Goal: Answer question/provide support: Share knowledge or assist other users

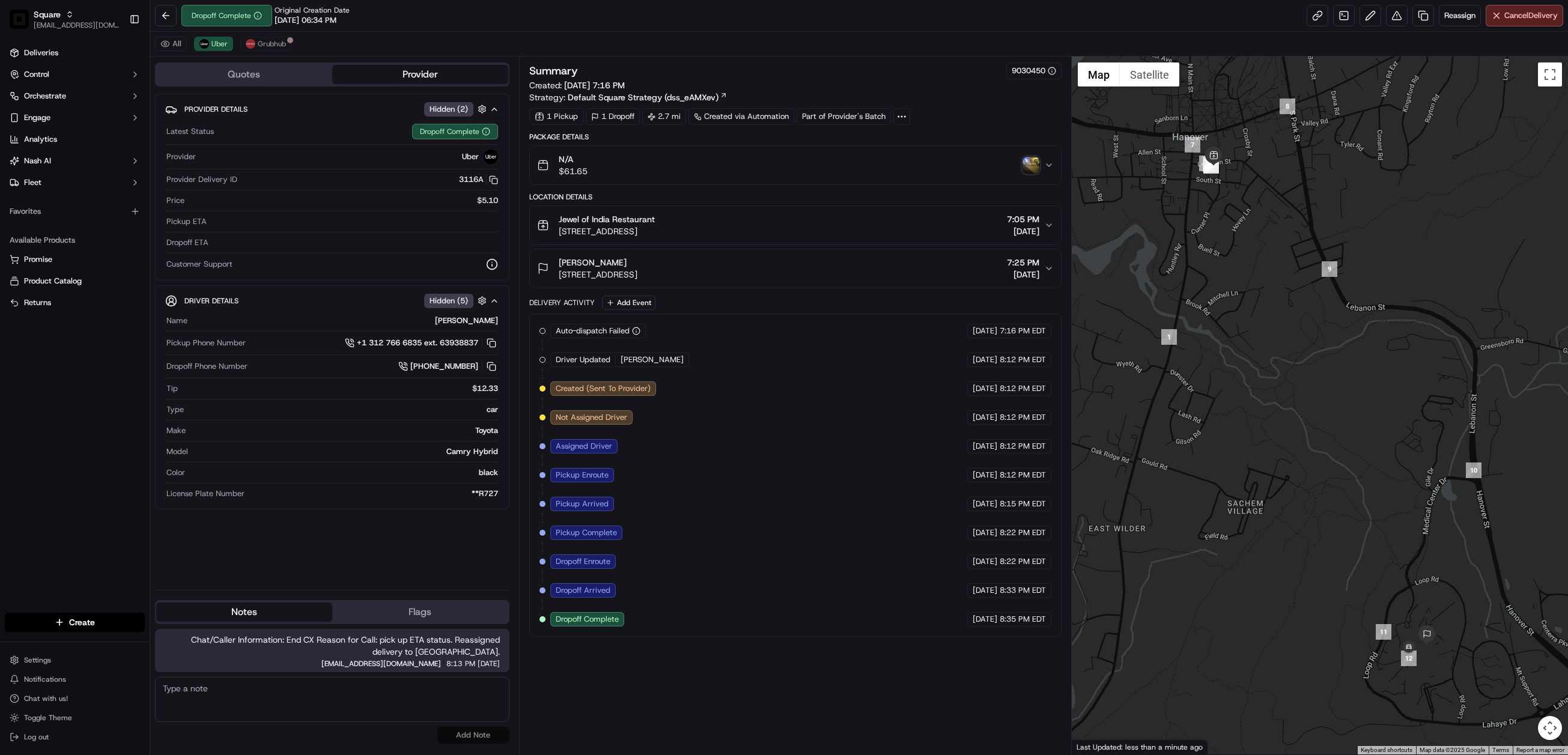
click at [1029, 169] on img "button" at bounding box center [1031, 165] width 17 height 17
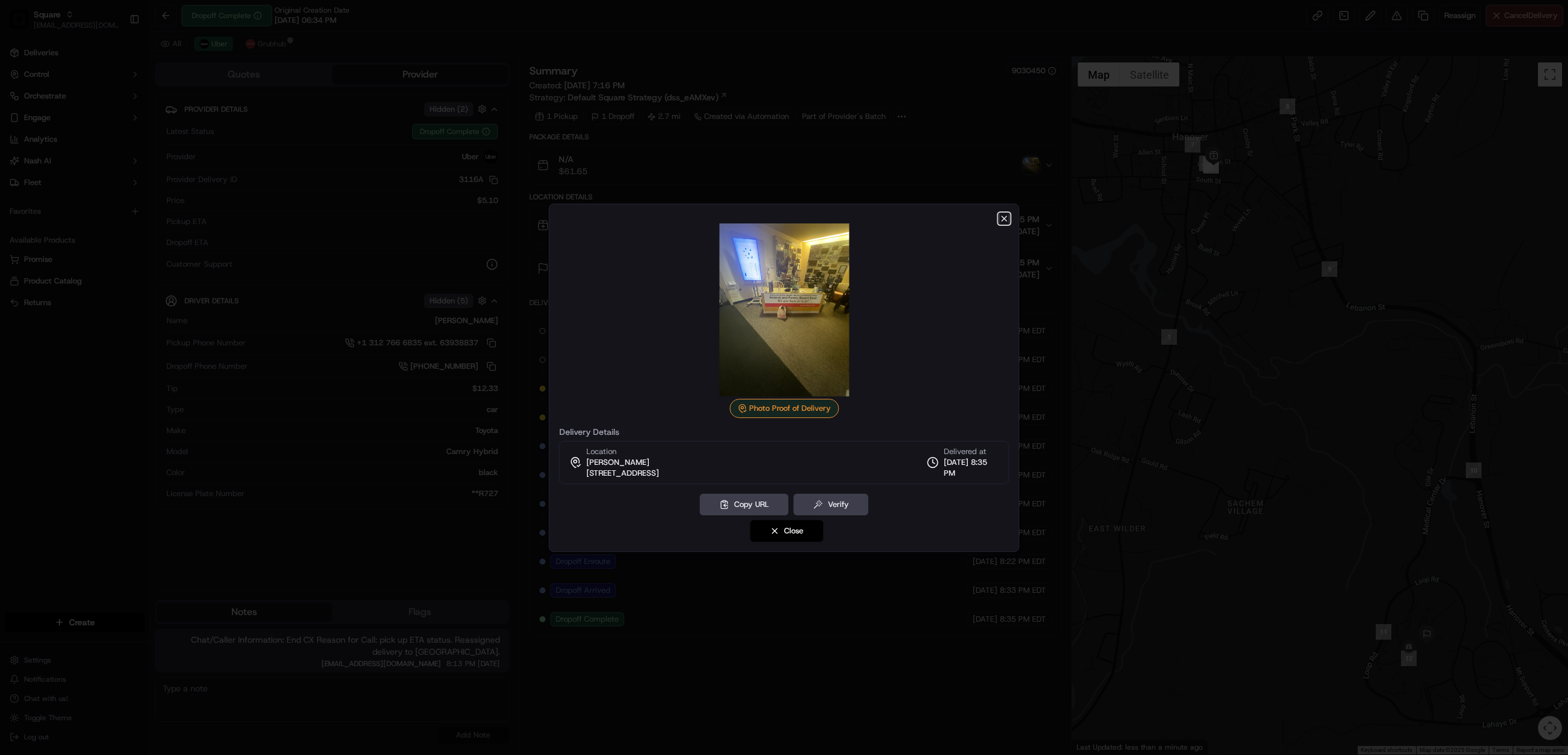
click at [1002, 216] on icon "button" at bounding box center [1004, 219] width 5 height 5
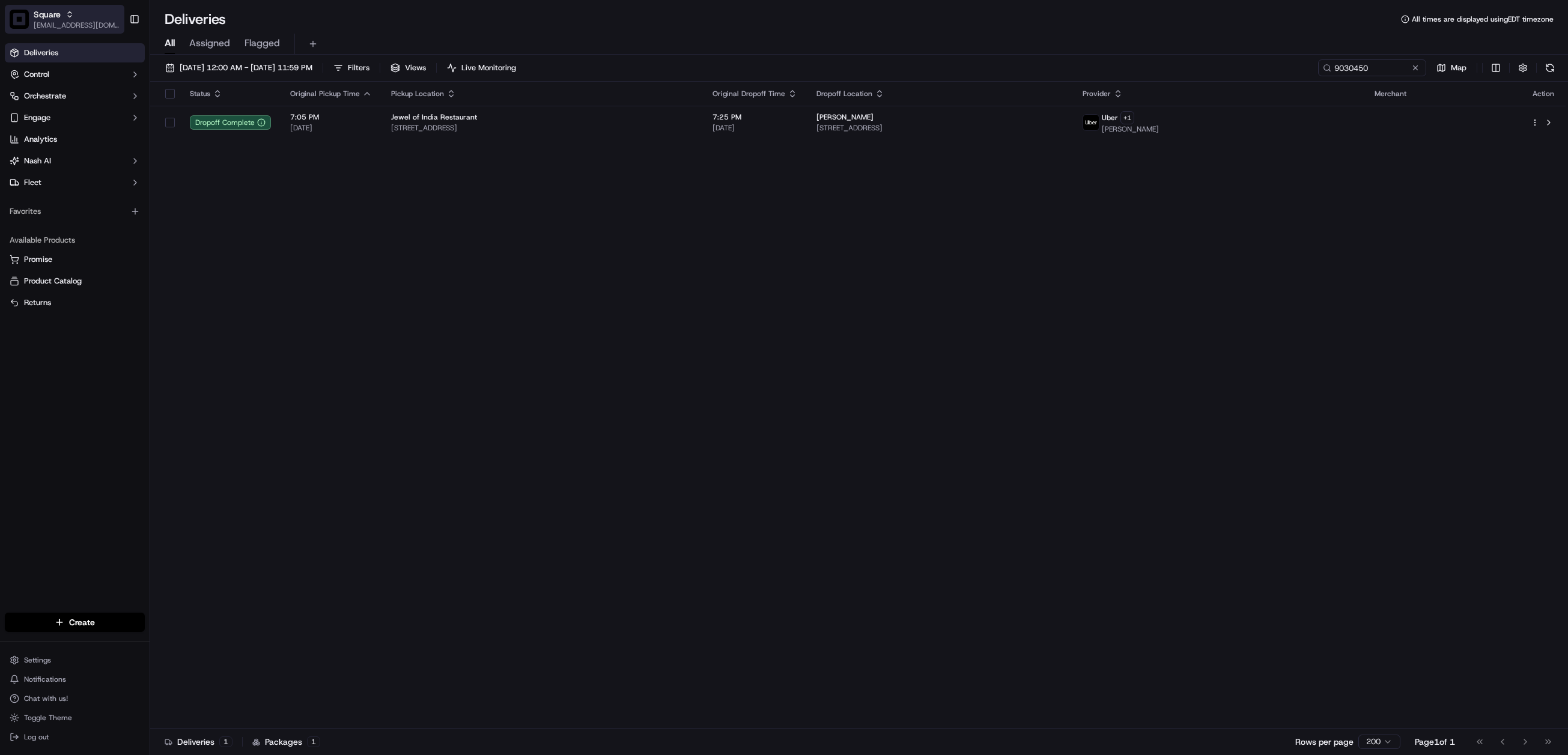
click at [42, 11] on span "Square" at bounding box center [47, 14] width 27 height 12
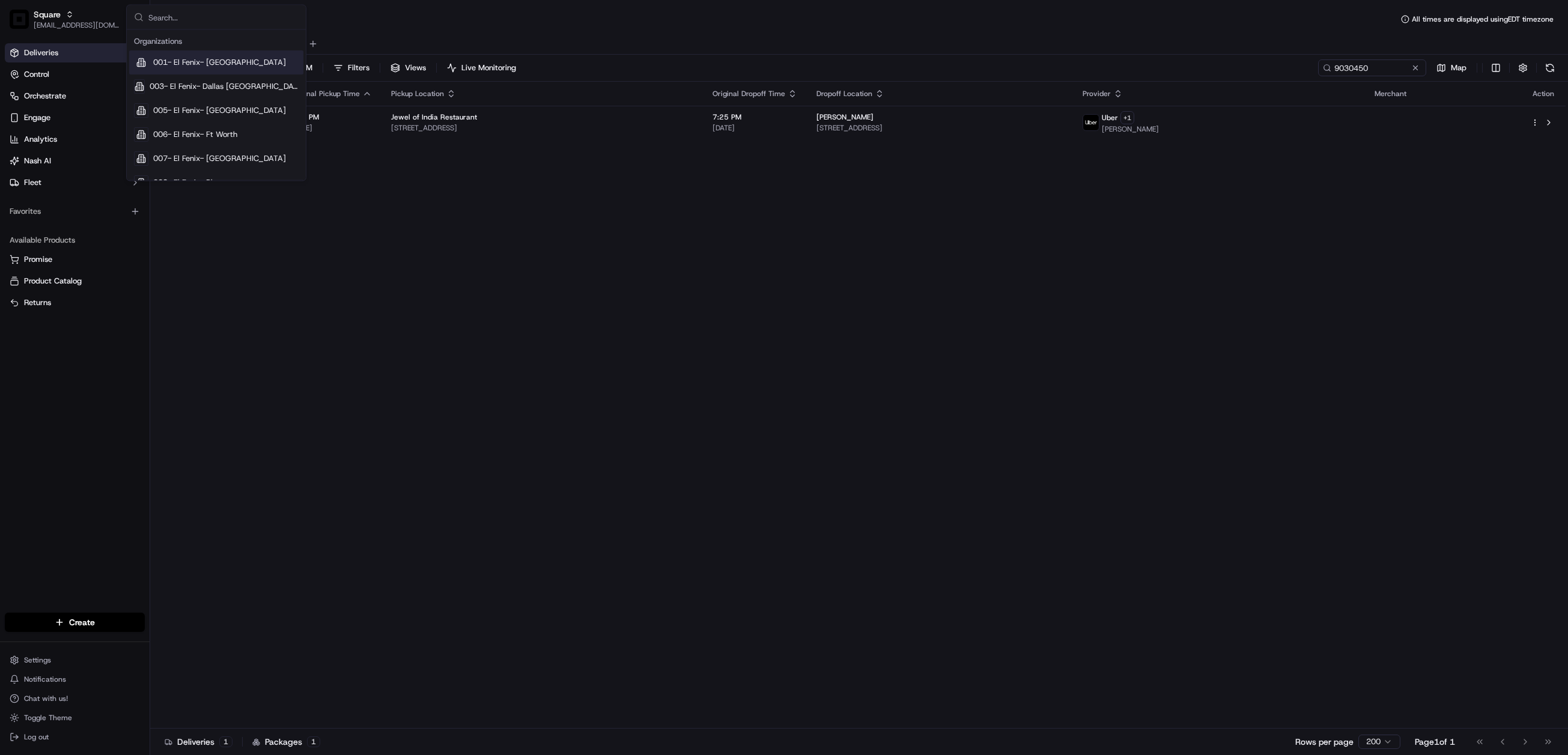
click at [202, 16] on input "text" at bounding box center [224, 18] width 150 height 24
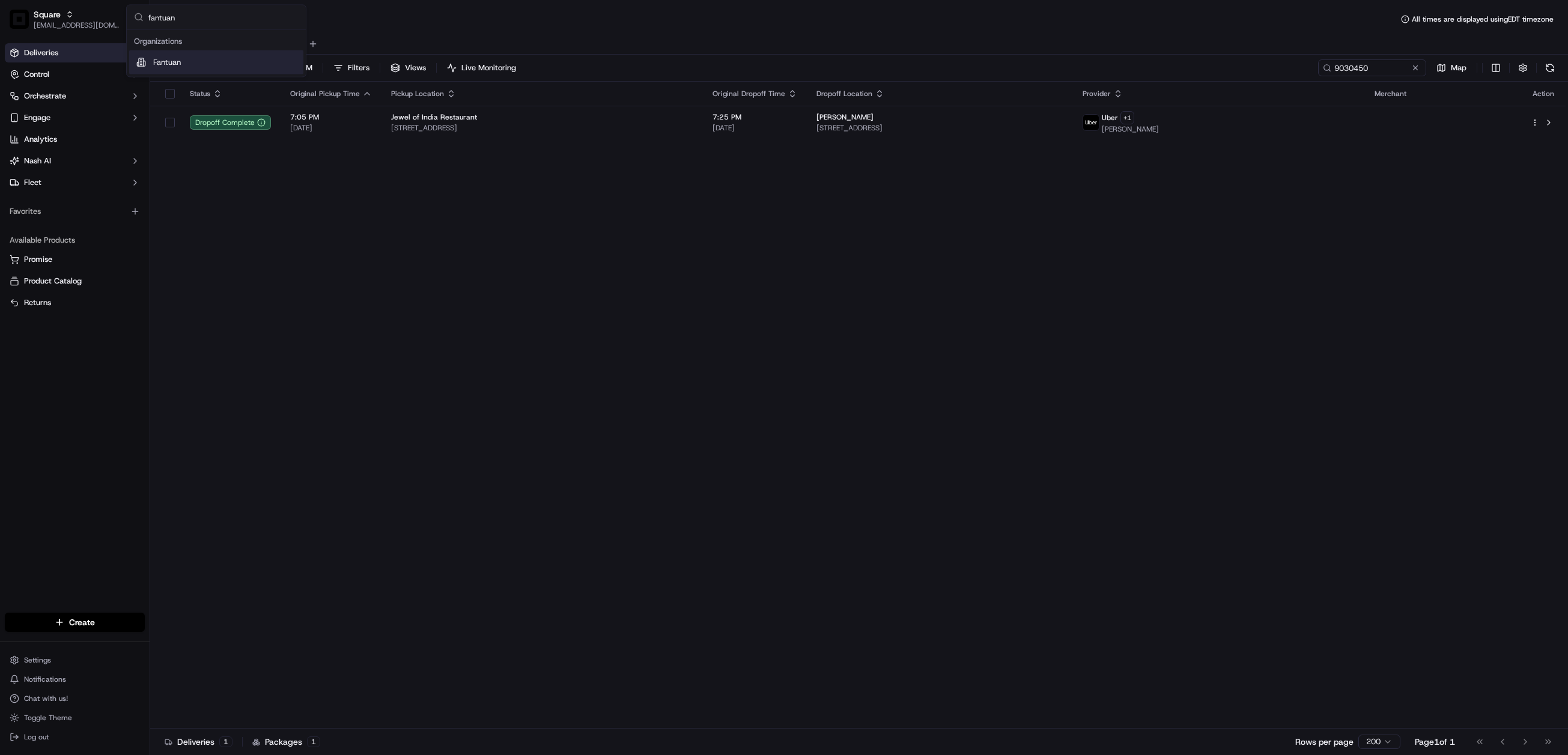
type input "fantuan"
click at [209, 51] on div "Fantuan" at bounding box center [216, 62] width 175 height 24
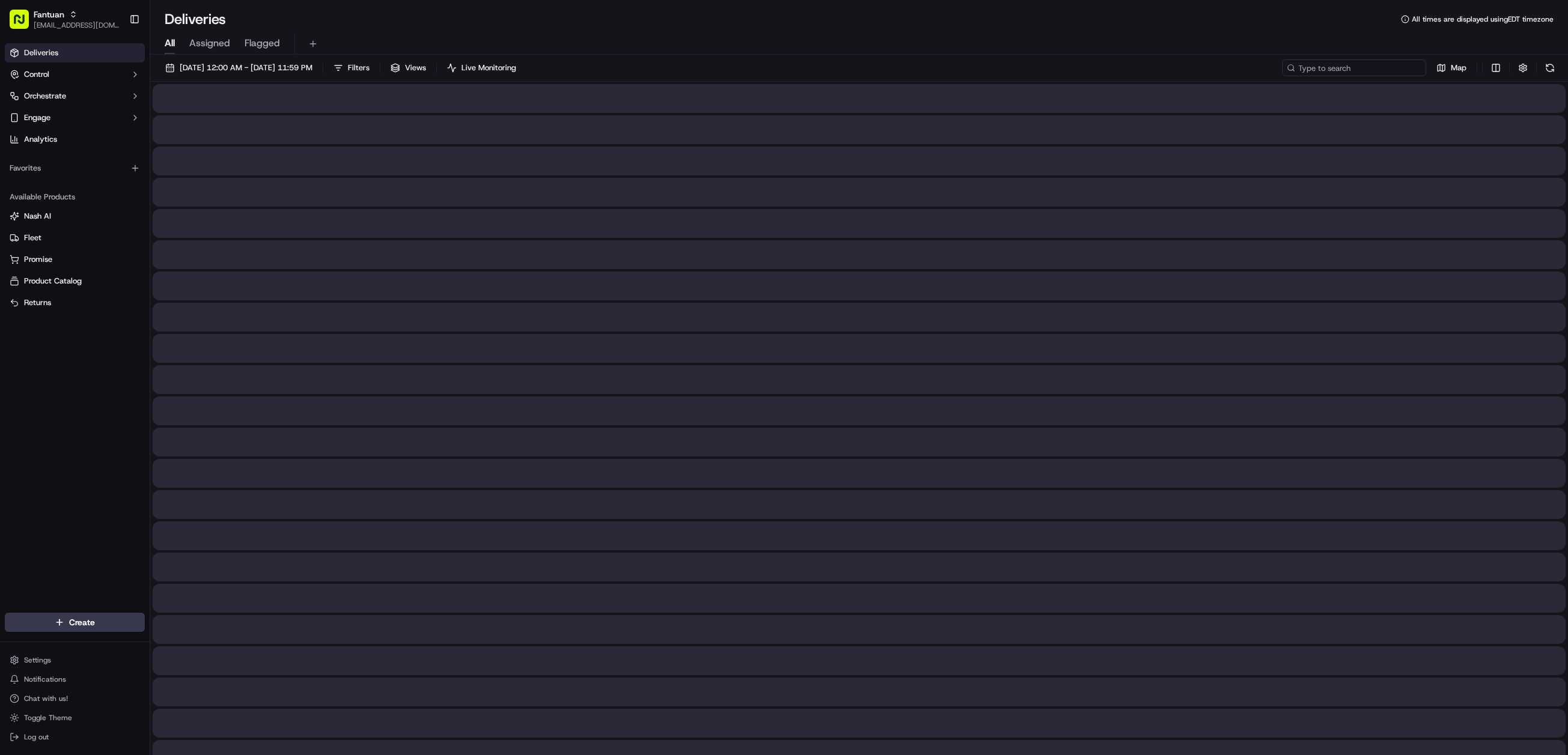
click at [1358, 65] on input at bounding box center [1354, 67] width 144 height 17
paste input "87074"
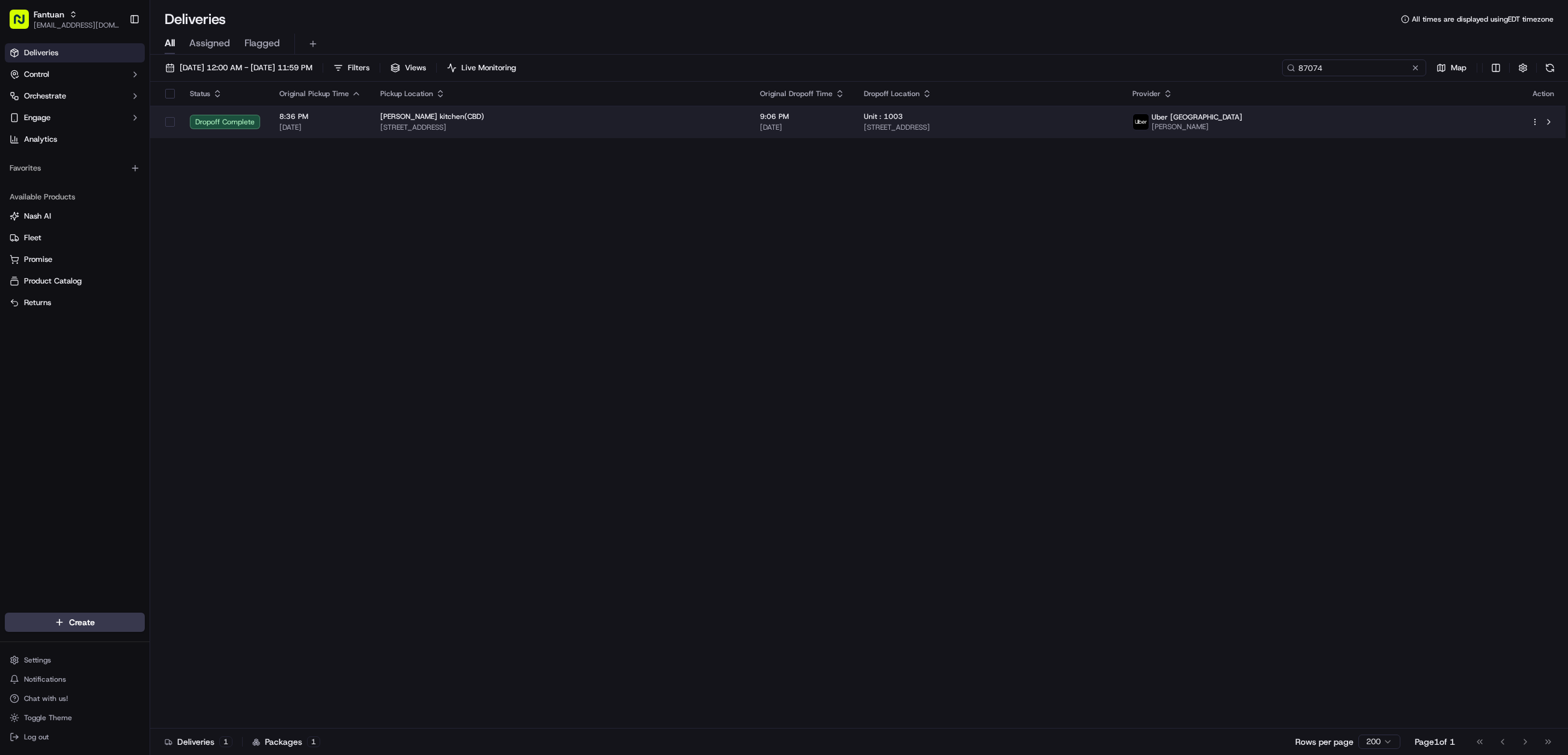
type input "87074"
click at [980, 126] on span "[STREET_ADDRESS]" at bounding box center [988, 127] width 249 height 9
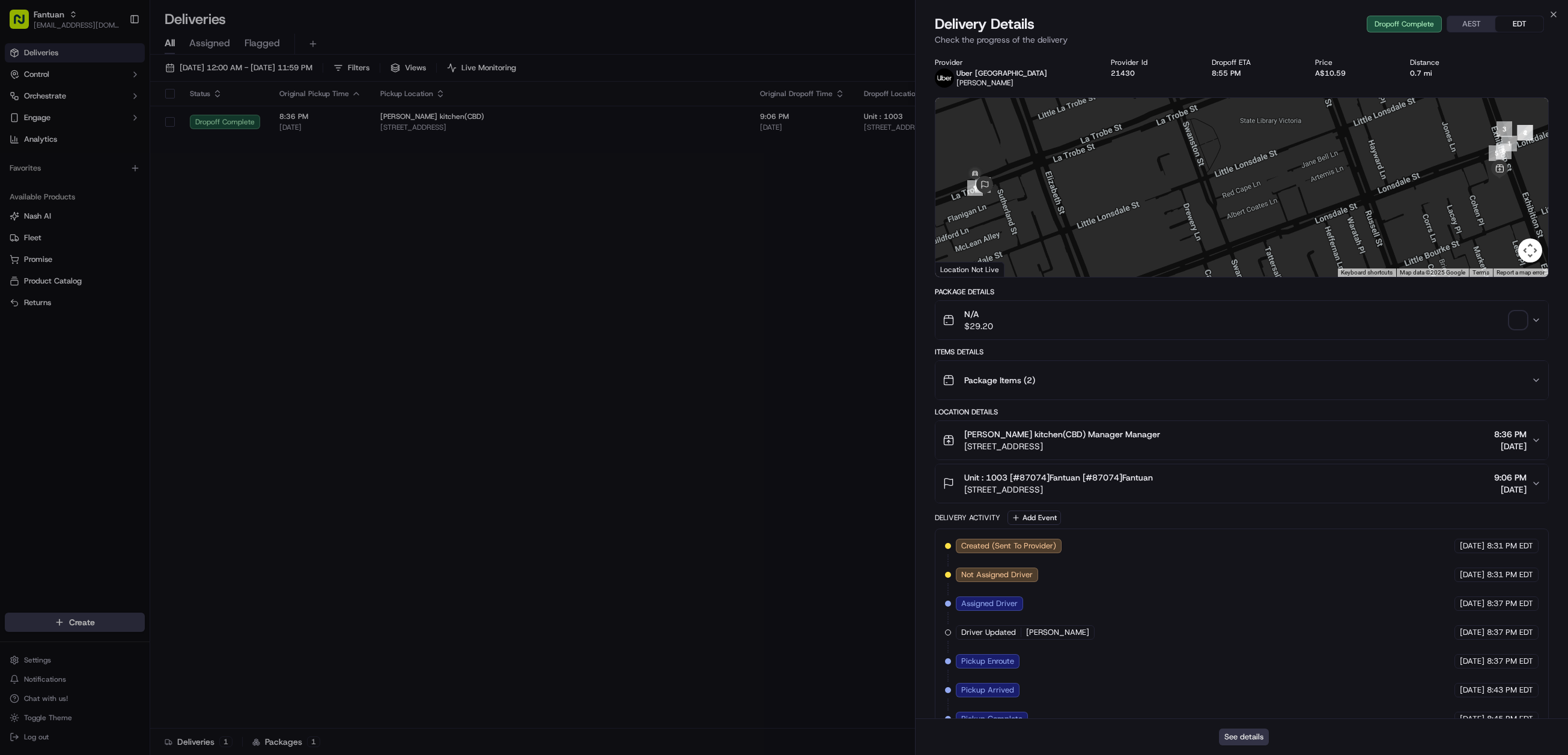
click at [1242, 730] on button "See details" at bounding box center [1244, 737] width 50 height 17
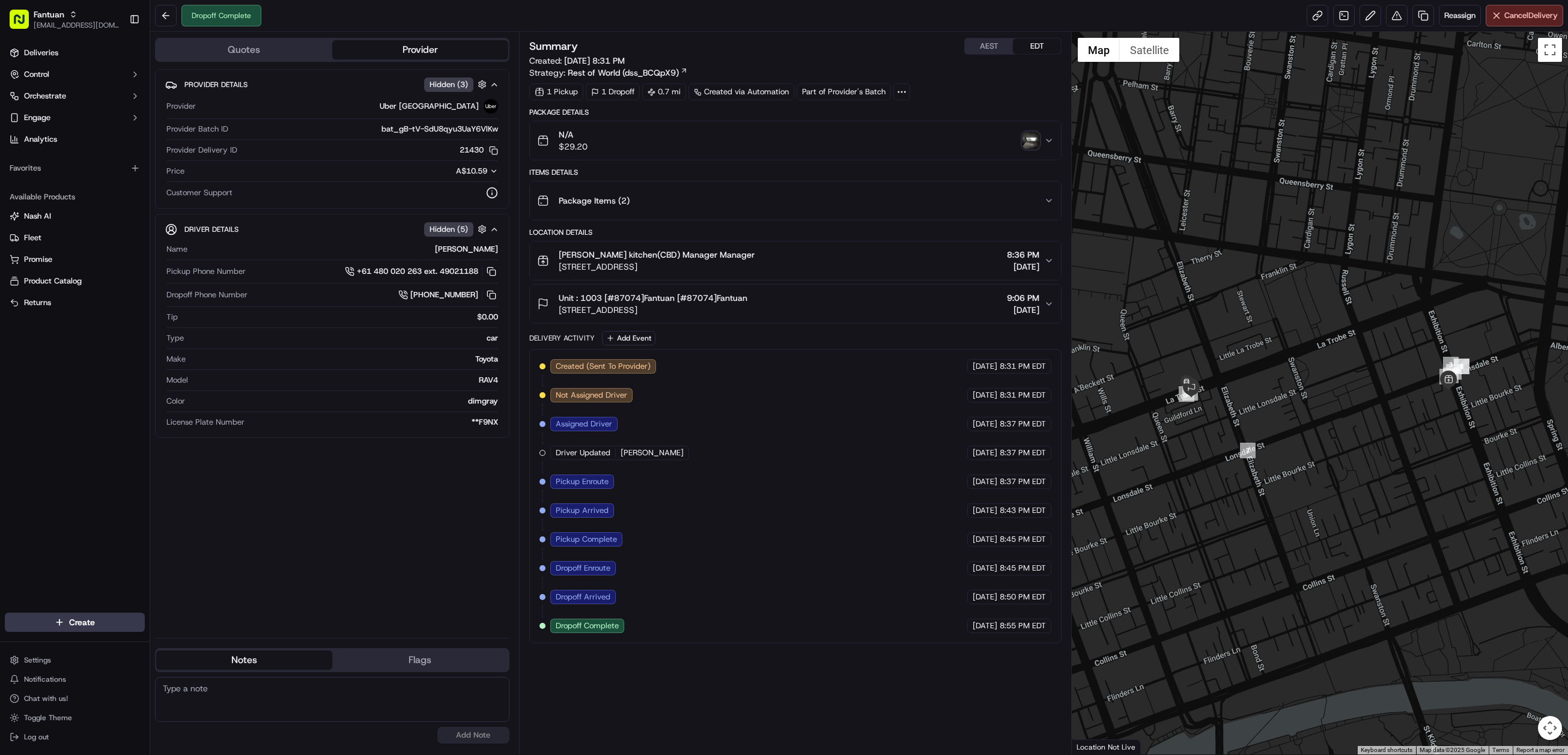
click at [1029, 145] on img "button" at bounding box center [1031, 140] width 17 height 17
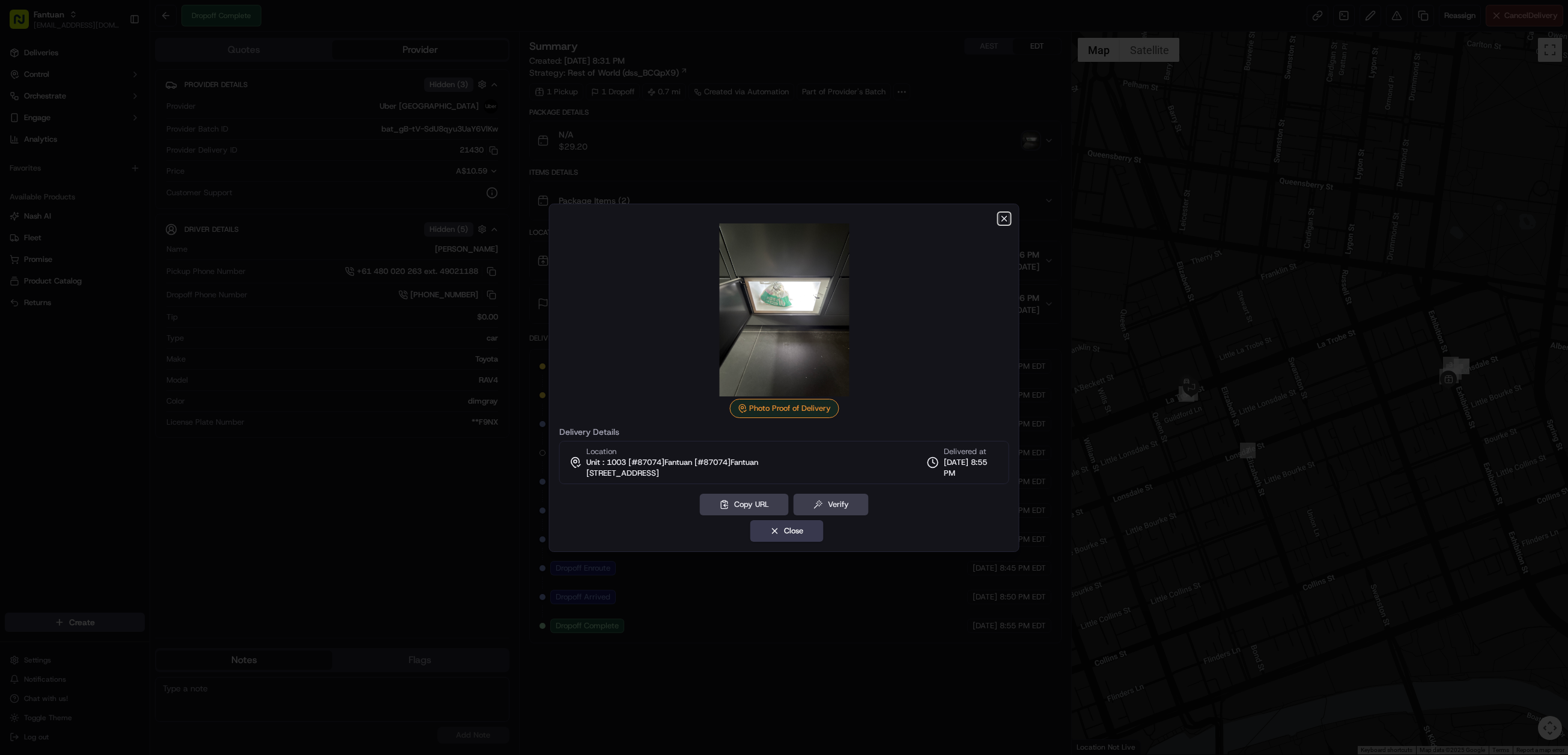
click at [1001, 217] on icon "button" at bounding box center [1004, 218] width 9 height 9
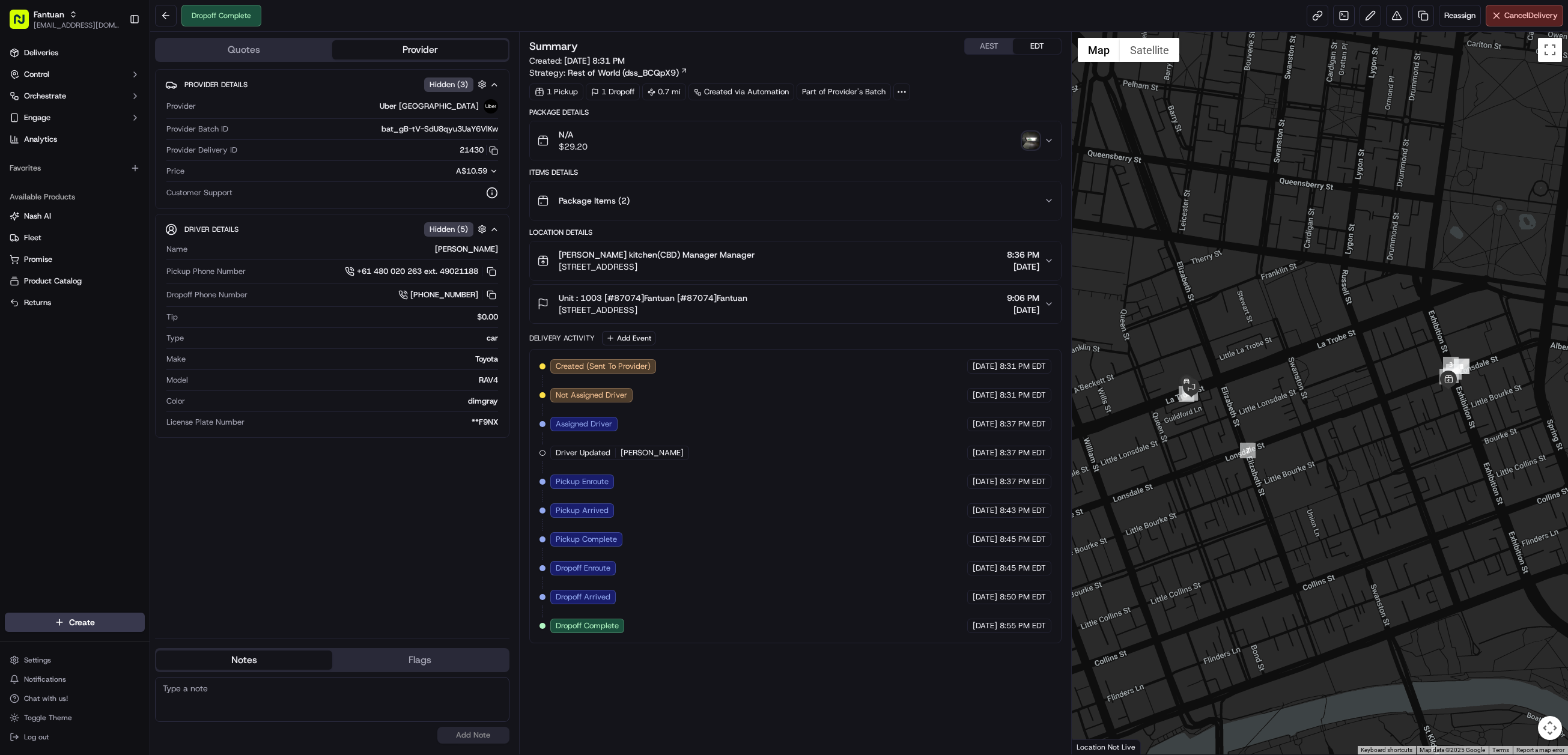
click at [1031, 139] on img "button" at bounding box center [1031, 140] width 17 height 17
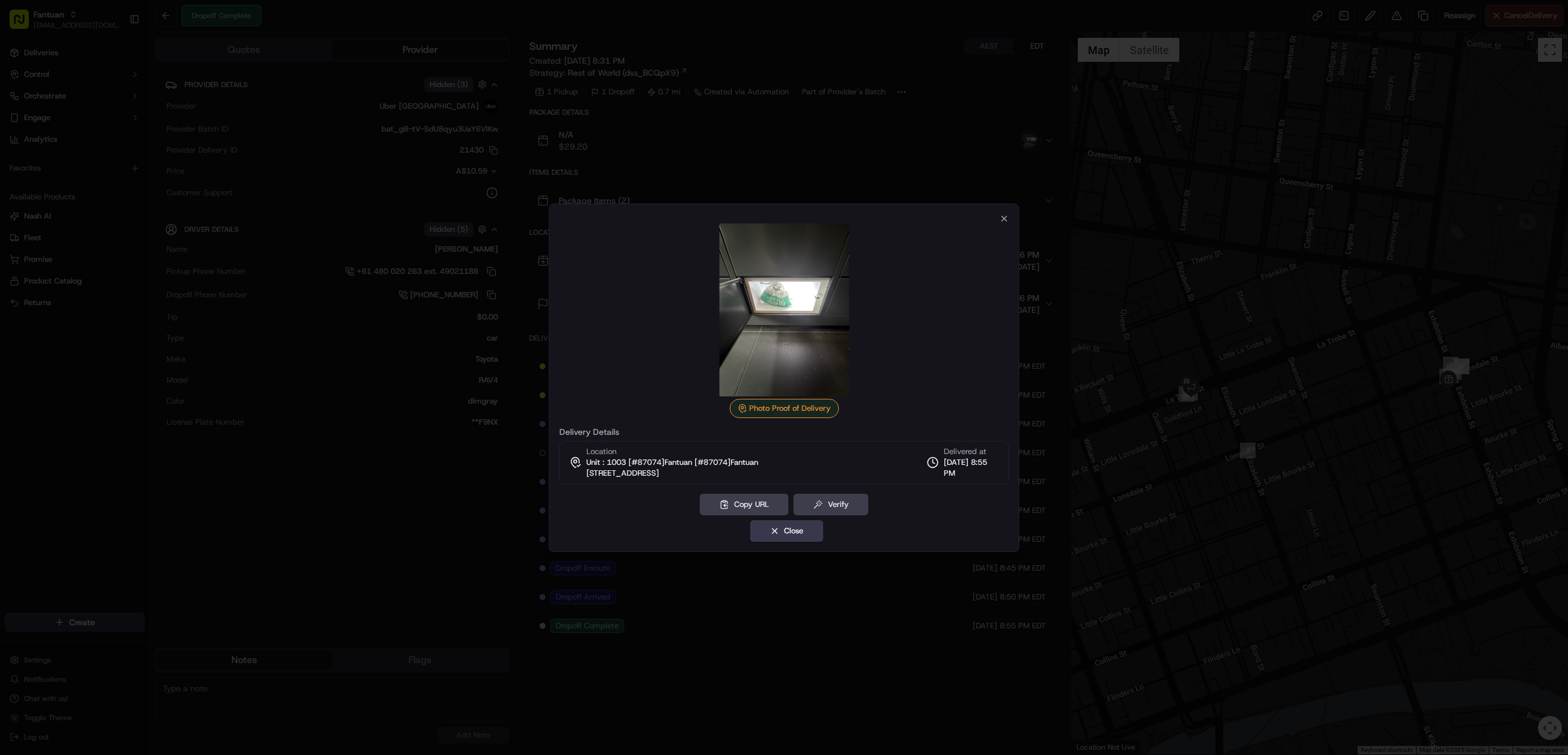
click at [1004, 211] on div "Photo Proof of Delivery Delivery Details Location Unit : 1003 [#87074]Fantuan […" at bounding box center [784, 377] width 471 height 348
click at [793, 536] on button "Close" at bounding box center [786, 531] width 73 height 21
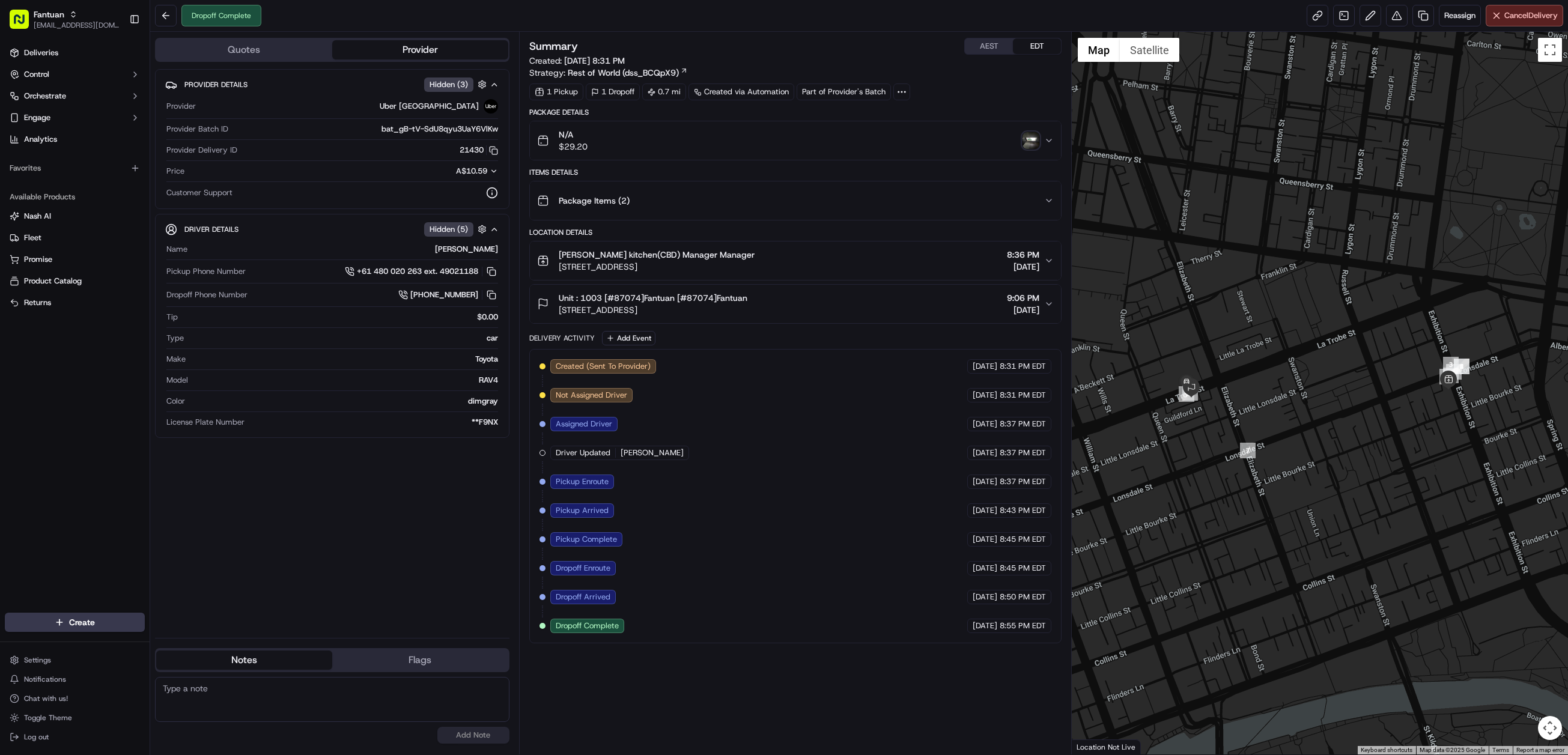
click at [289, 703] on textarea at bounding box center [332, 700] width 355 height 45
paste textarea "Chat/Caller Information: Merchant Reason for Call:"
click at [252, 704] on textarea "Chat/Caller Information: Merchant Reason for Call:" at bounding box center [332, 700] width 355 height 45
type textarea "Chat/Caller Information: Merchant Reason for Call: driver put the order at a sm…"
click at [472, 737] on button "Add Note" at bounding box center [473, 735] width 72 height 17
